Goal: Information Seeking & Learning: Learn about a topic

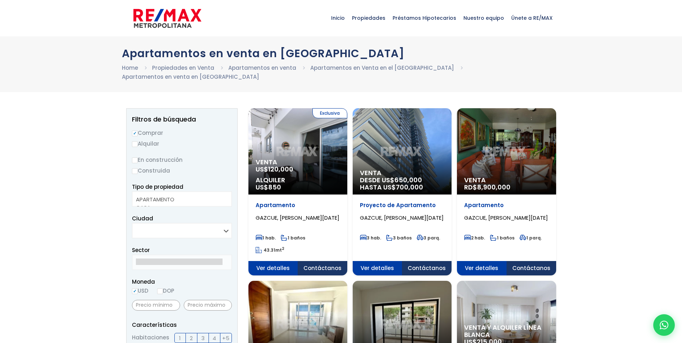
select select
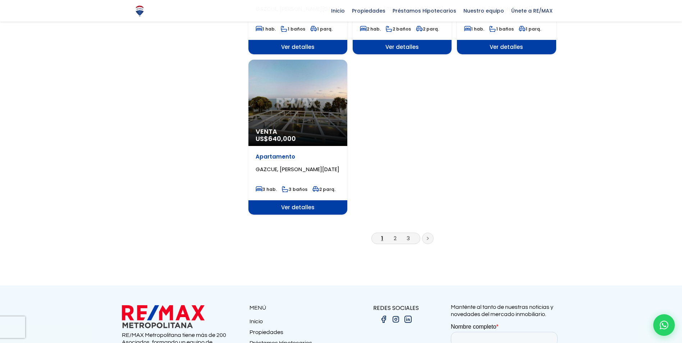
scroll to position [862, 0]
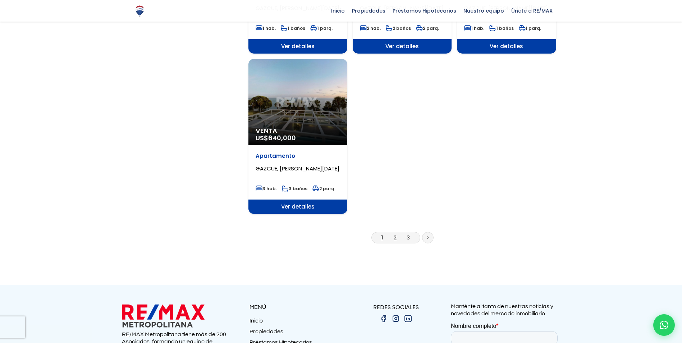
click at [394, 234] on link "2" at bounding box center [395, 238] width 3 height 8
click at [396, 234] on link "2" at bounding box center [395, 238] width 3 height 8
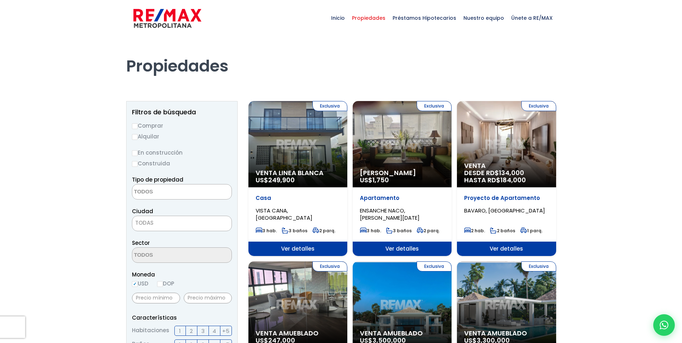
select select
click at [149, 126] on label "Comprar" at bounding box center [182, 125] width 100 height 9
click at [138, 126] on input "Comprar" at bounding box center [135, 126] width 6 height 6
radio input "true"
click at [166, 152] on label "En construcción" at bounding box center [182, 152] width 100 height 9
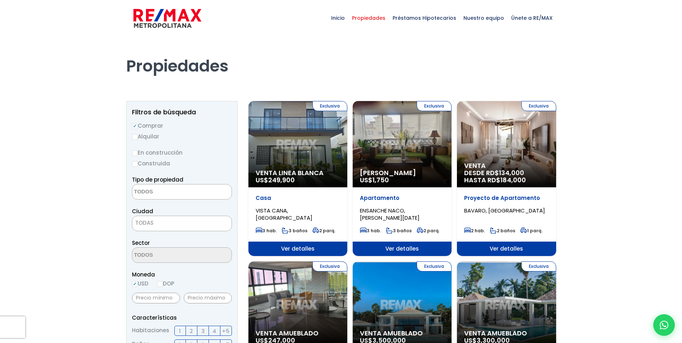
click at [0, 0] on input "En construcción" at bounding box center [0, 0] width 0 height 0
click at [136, 153] on input "En construcción" at bounding box center [135, 153] width 6 height 6
radio input "true"
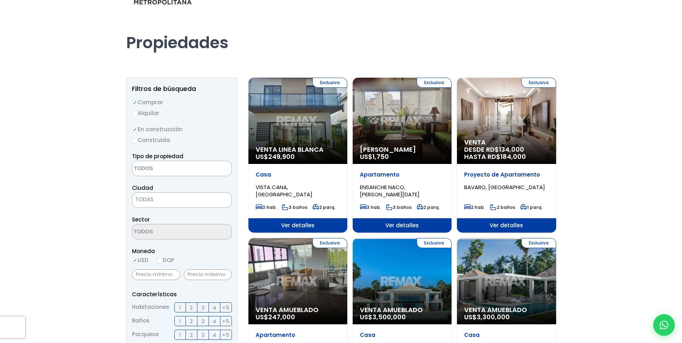
scroll to position [36, 0]
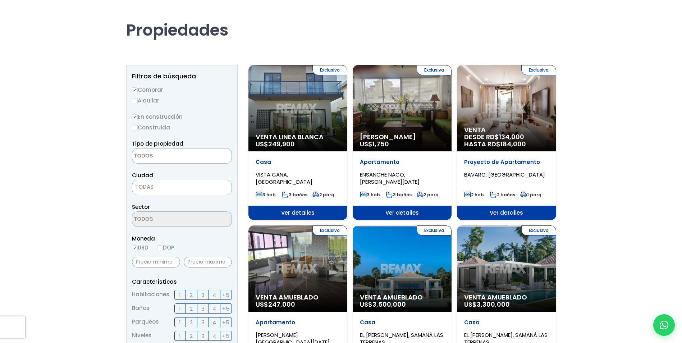
click at [160, 178] on div "Ciudad [PERSON_NAME][GEOGRAPHIC_DATA][DATE][PERSON_NAME][DATE] ESTE [GEOGRAPHIC…" at bounding box center [182, 183] width 100 height 24
click at [157, 189] on span "TODAS" at bounding box center [181, 187] width 99 height 10
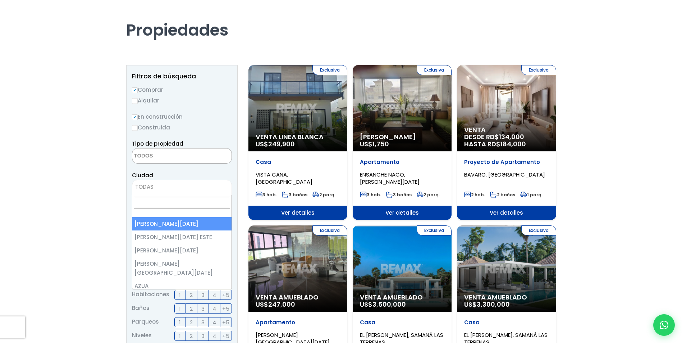
select select "1"
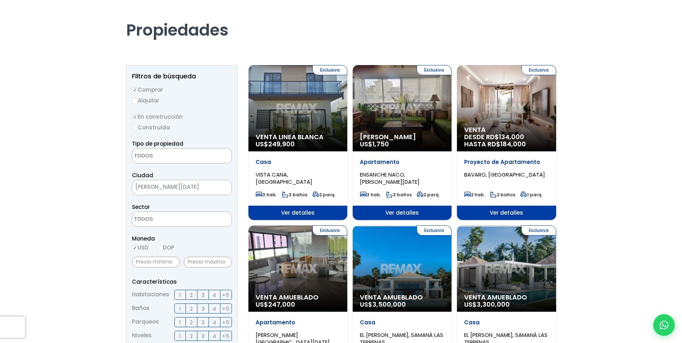
click at [166, 222] on textarea "Search" at bounding box center [167, 219] width 70 height 15
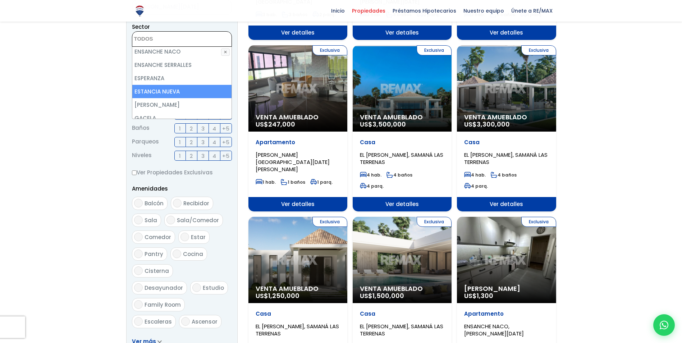
scroll to position [1114, 0]
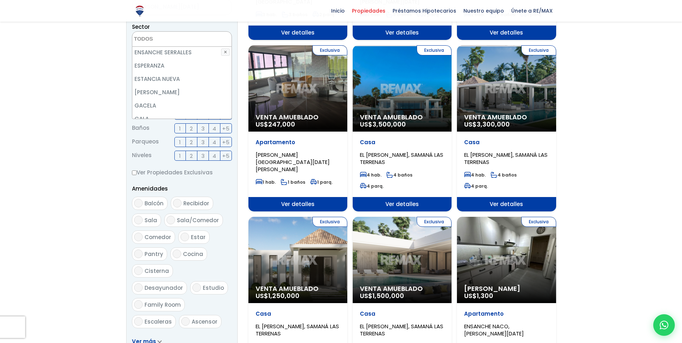
click at [162, 125] on li "GAZCUE" at bounding box center [181, 131] width 99 height 13
select select "206"
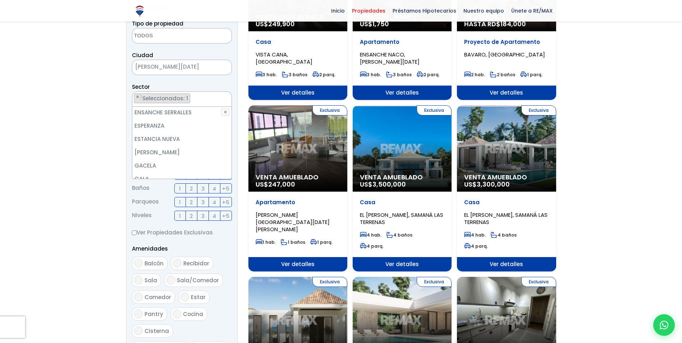
scroll to position [144, 0]
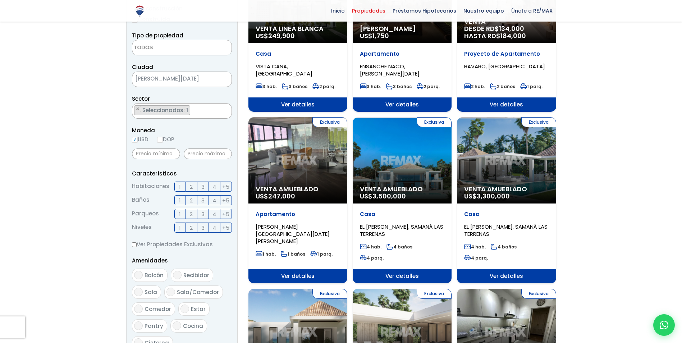
click at [161, 141] on input "DOP" at bounding box center [160, 140] width 6 height 6
radio input "true"
click at [191, 187] on span "2" at bounding box center [191, 186] width 3 height 9
click at [0, 0] on input "2" at bounding box center [0, 0] width 0 height 0
click at [193, 202] on span "2" at bounding box center [191, 200] width 3 height 9
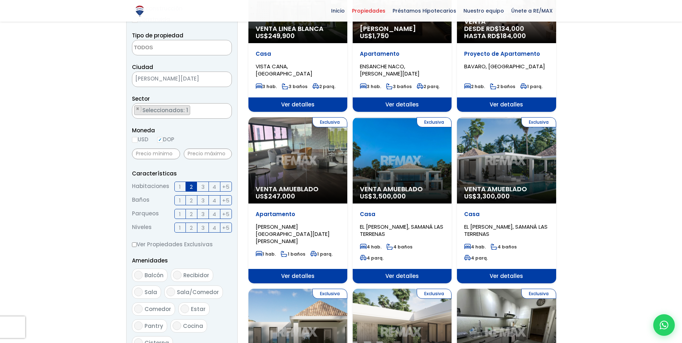
click at [0, 0] on input "2" at bounding box center [0, 0] width 0 height 0
click at [193, 212] on span "2" at bounding box center [191, 214] width 3 height 9
click at [0, 0] on input "2" at bounding box center [0, 0] width 0 height 0
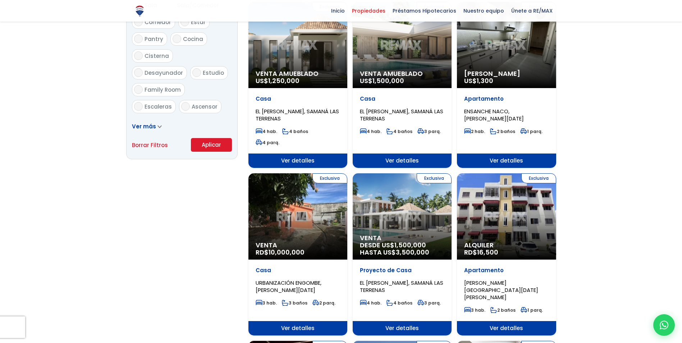
scroll to position [431, 0]
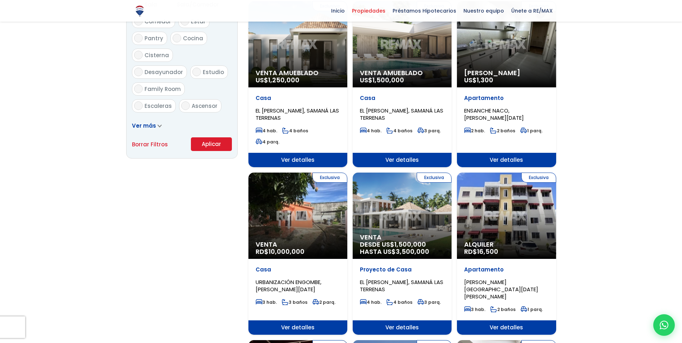
click at [218, 145] on button "Aplicar" at bounding box center [211, 144] width 41 height 14
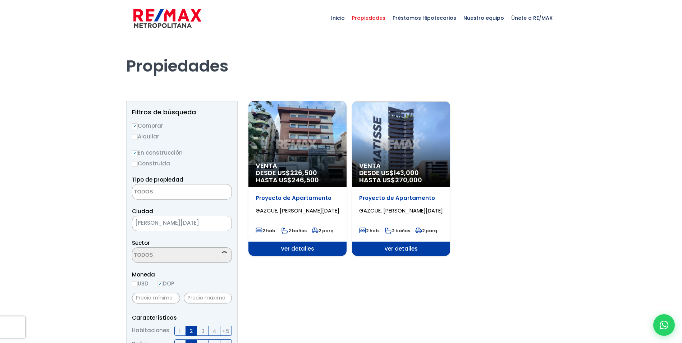
select select
select select "206"
click at [138, 162] on label "Construida" at bounding box center [182, 163] width 100 height 9
click at [0, 0] on input "Construida" at bounding box center [0, 0] width 0 height 0
click at [136, 153] on input "En construcción" at bounding box center [135, 153] width 6 height 6
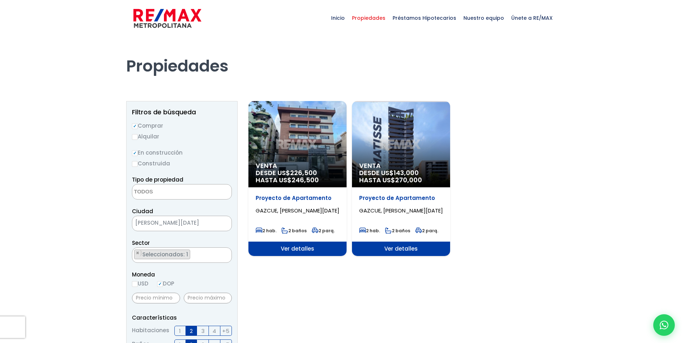
click at [134, 162] on input "Construida" at bounding box center [135, 164] width 6 height 6
radio input "true"
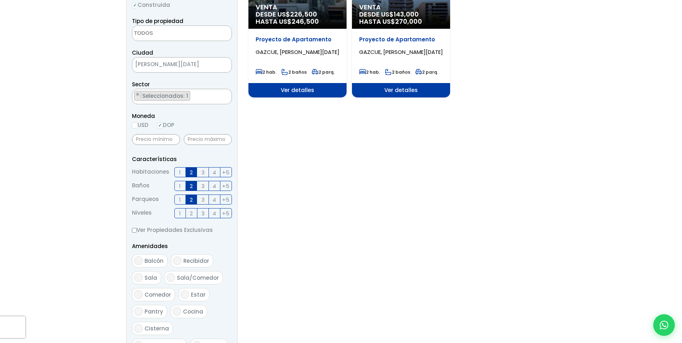
scroll to position [252, 0]
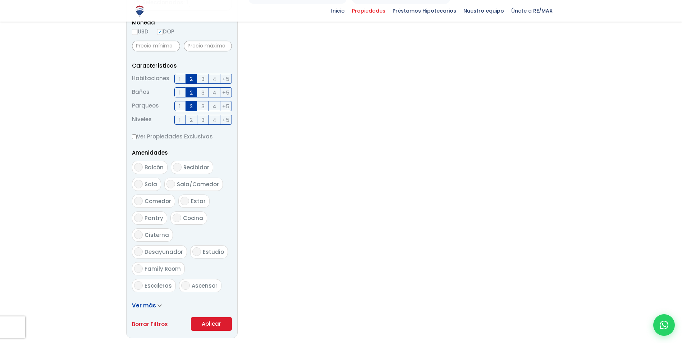
click at [210, 325] on button "Aplicar" at bounding box center [211, 324] width 41 height 14
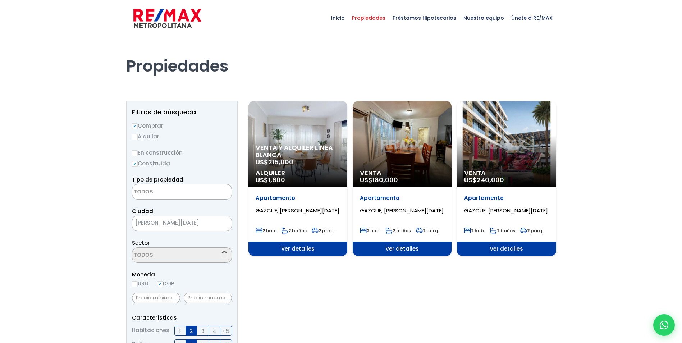
select select
select select "206"
